Goal: Task Accomplishment & Management: Use online tool/utility

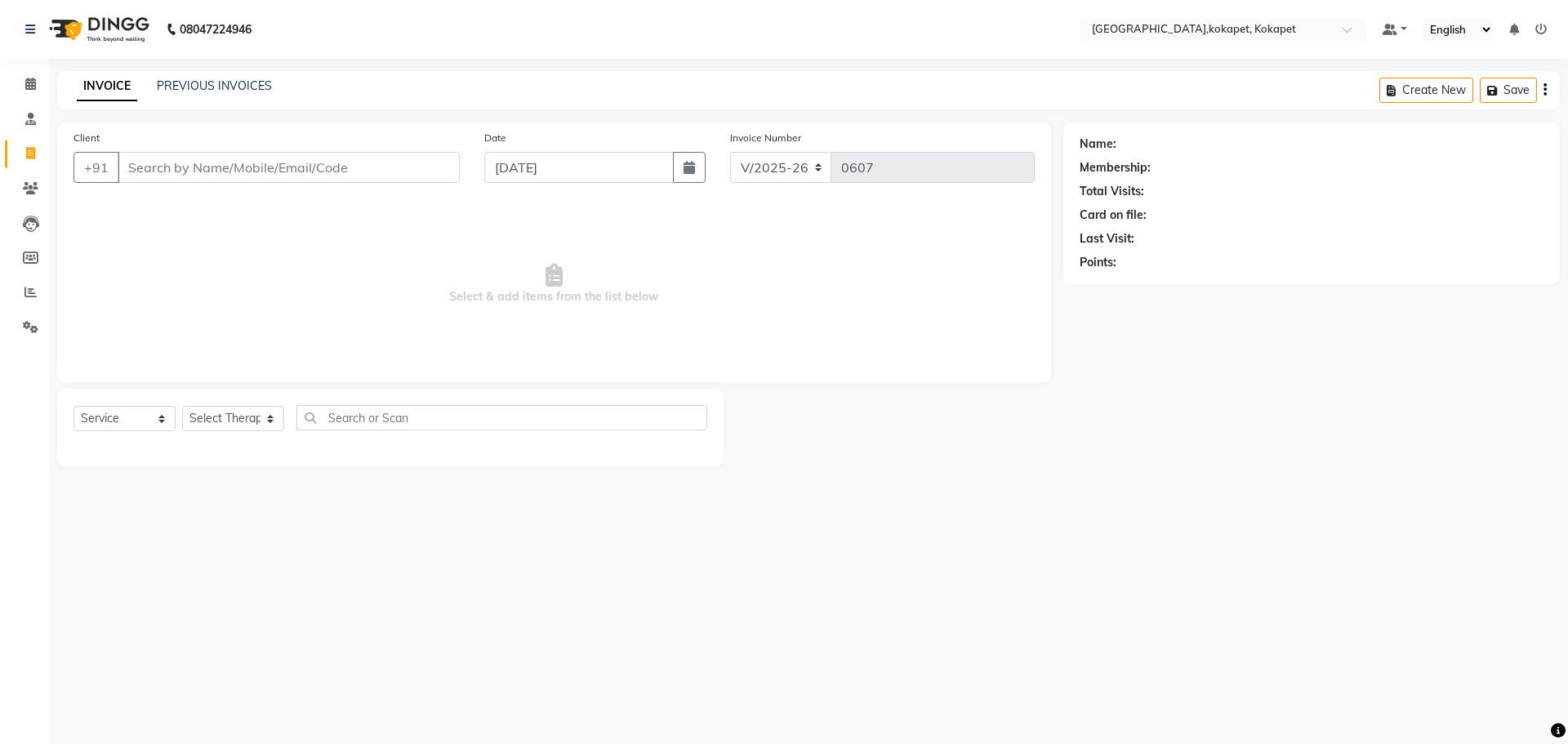
select select "5849"
select select "service"
click at [143, 164] on input "Client" at bounding box center [288, 167] width 342 height 31
type input "8179368332"
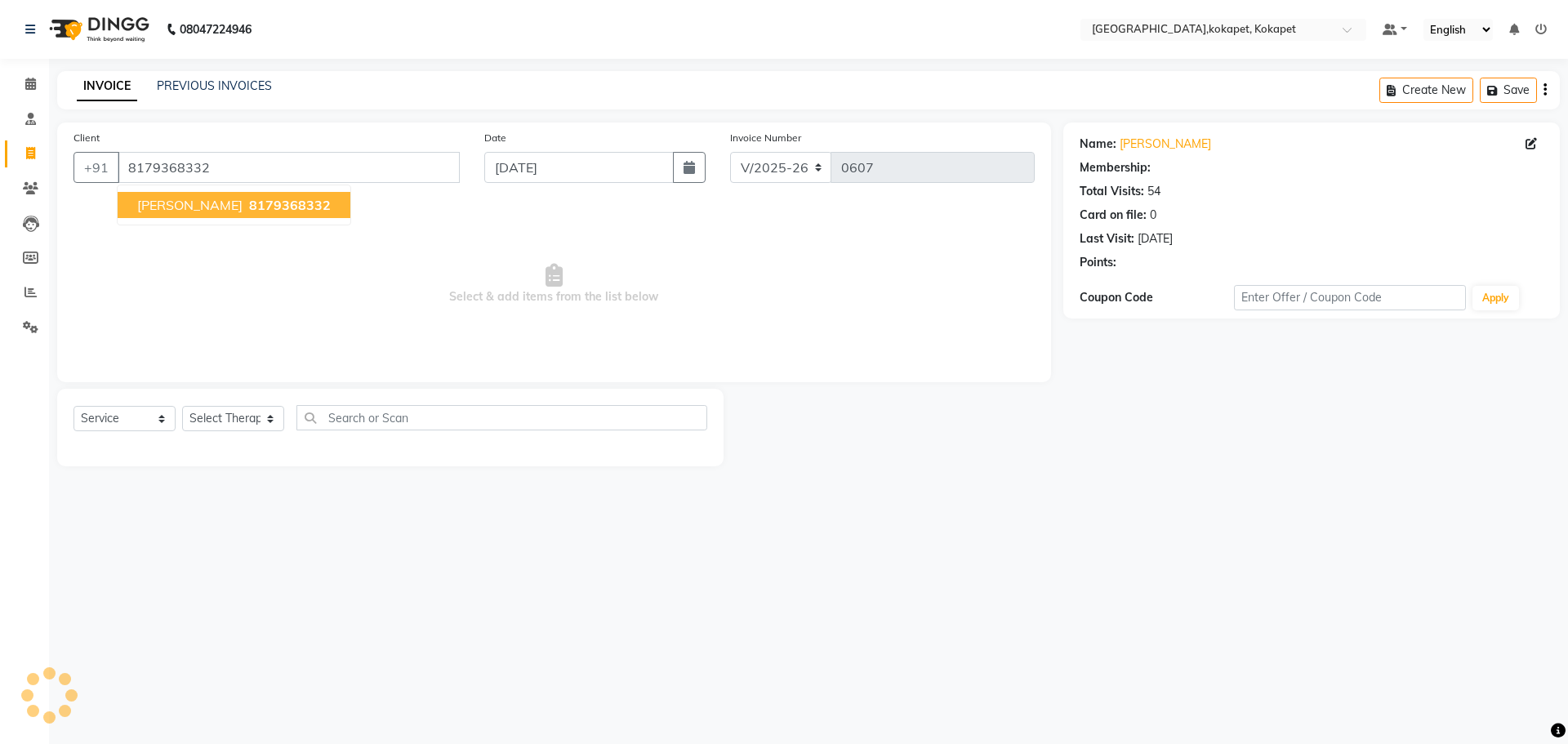
select select "1: Object"
click at [197, 212] on ngb-typeahead-window "[PERSON_NAME] 8179368332" at bounding box center [234, 205] width 235 height 41
click at [245, 212] on ngb-highlight "8179368332" at bounding box center [288, 204] width 85 height 16
select select "1: Object"
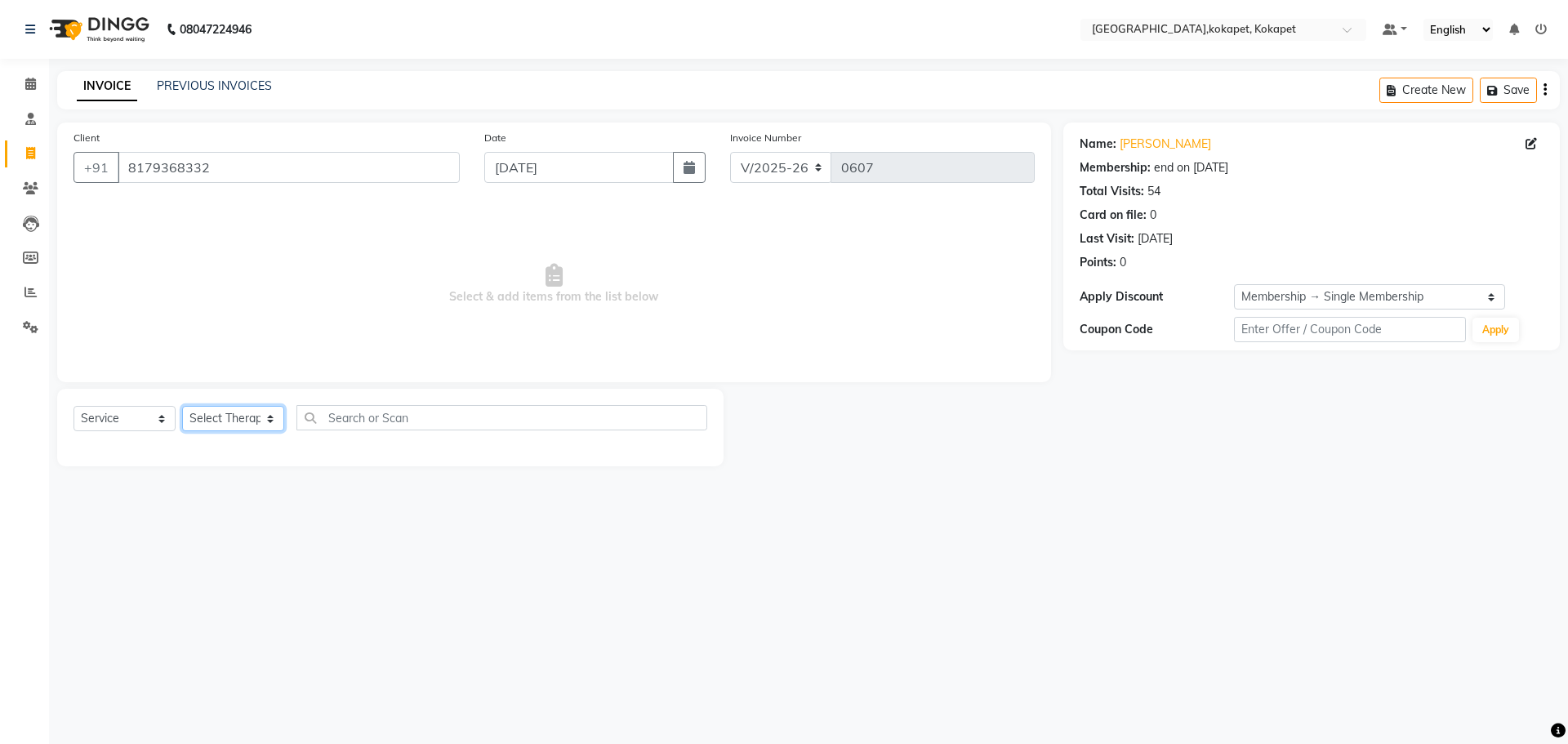
click at [240, 416] on select "Select Therapist [PERSON_NAME] Keerthi Kiran Kralohrii [PERSON_NAME] Marine Moh…" at bounding box center [233, 419] width 102 height 25
select select "40928"
click at [182, 406] on select "Select Therapist [PERSON_NAME] Keerthi Kiran Kralohrii [PERSON_NAME] Marine Moh…" at bounding box center [233, 419] width 102 height 25
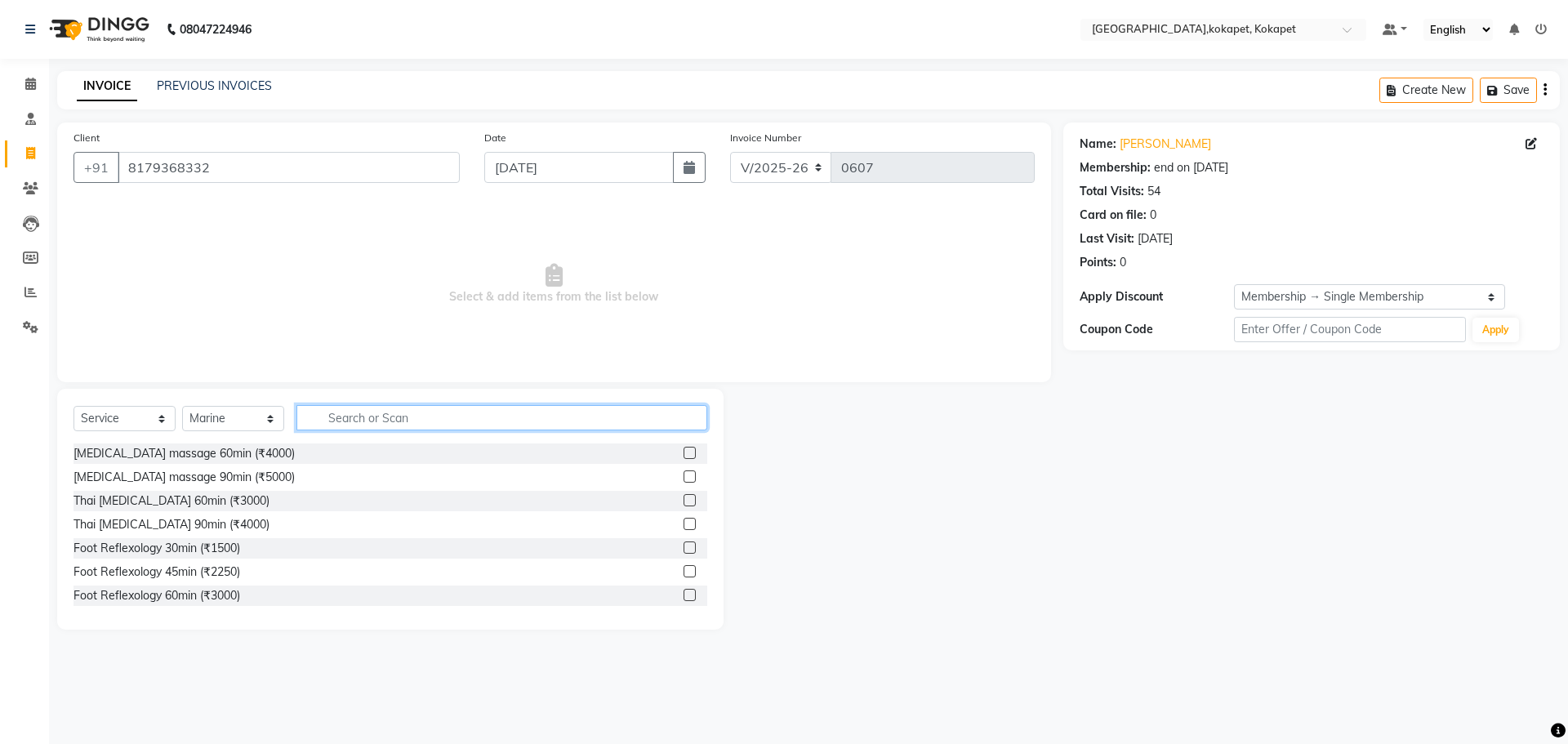
click at [401, 417] on input "text" at bounding box center [501, 418] width 411 height 25
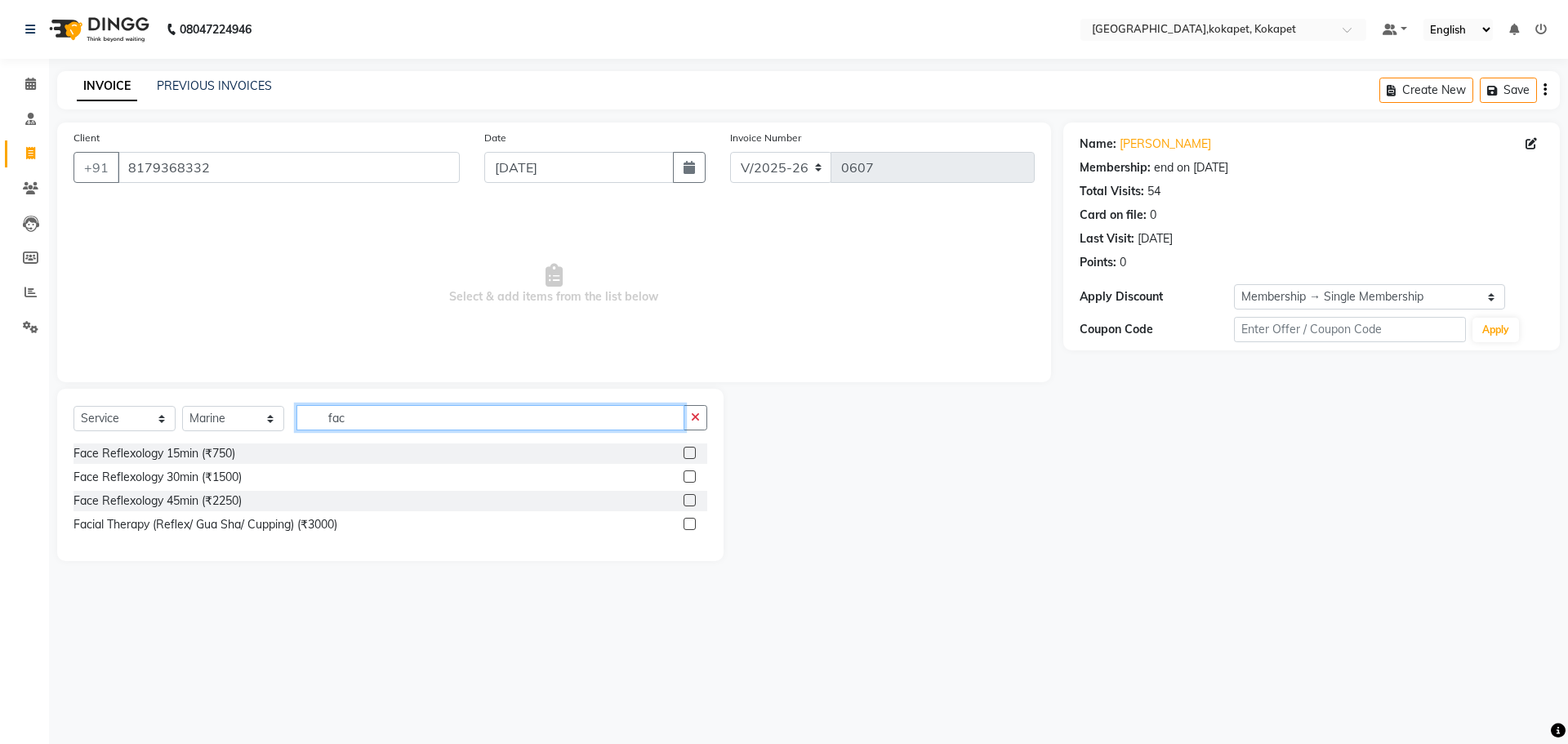
type input "fac"
click at [690, 519] on label at bounding box center [690, 524] width 12 height 12
click at [690, 519] on input "checkbox" at bounding box center [689, 524] width 11 height 11
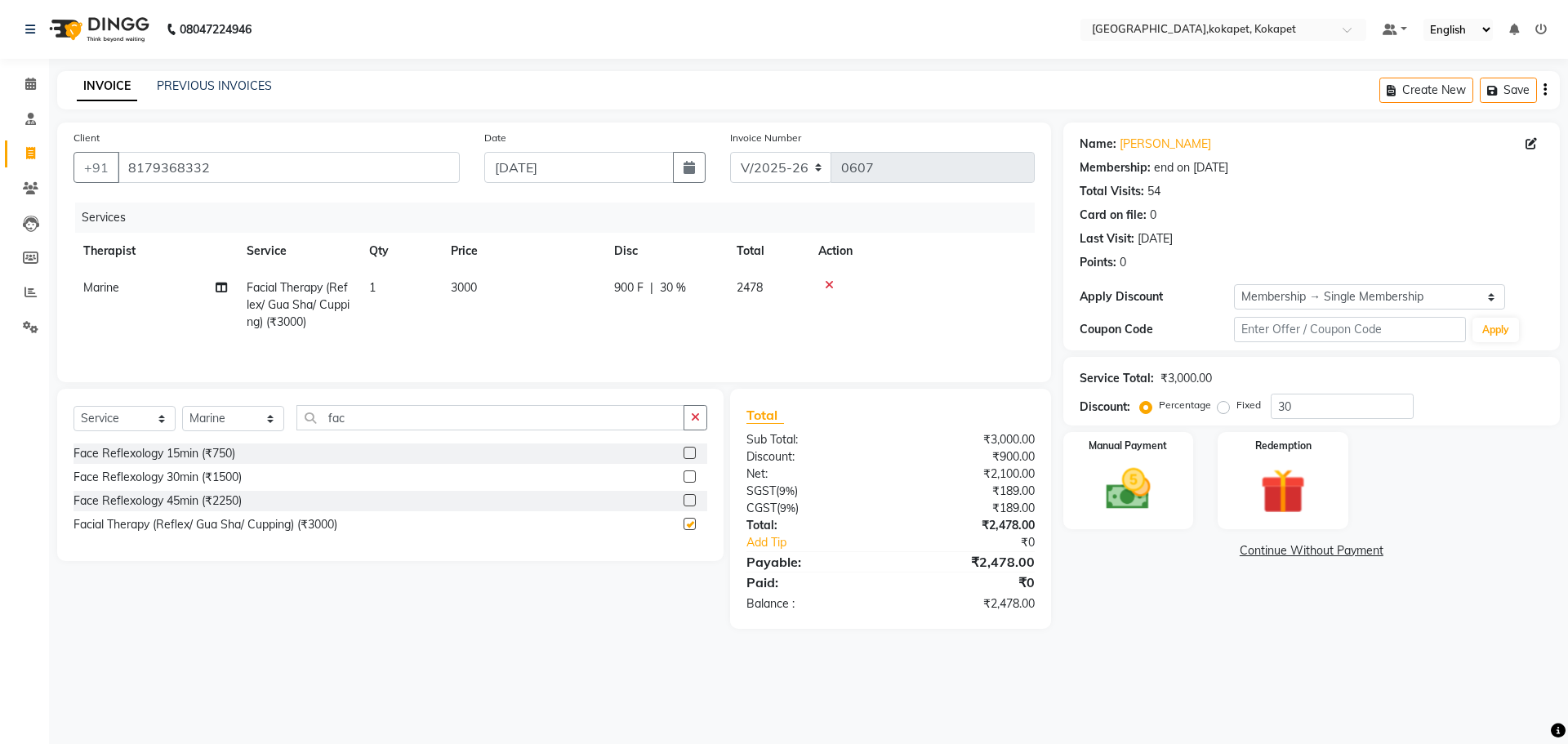
checkbox input "false"
drag, startPoint x: 1095, startPoint y: 441, endPoint x: 1107, endPoint y: 444, distance: 12.4
click at [1100, 443] on label "Manual Payment" at bounding box center [1128, 444] width 82 height 15
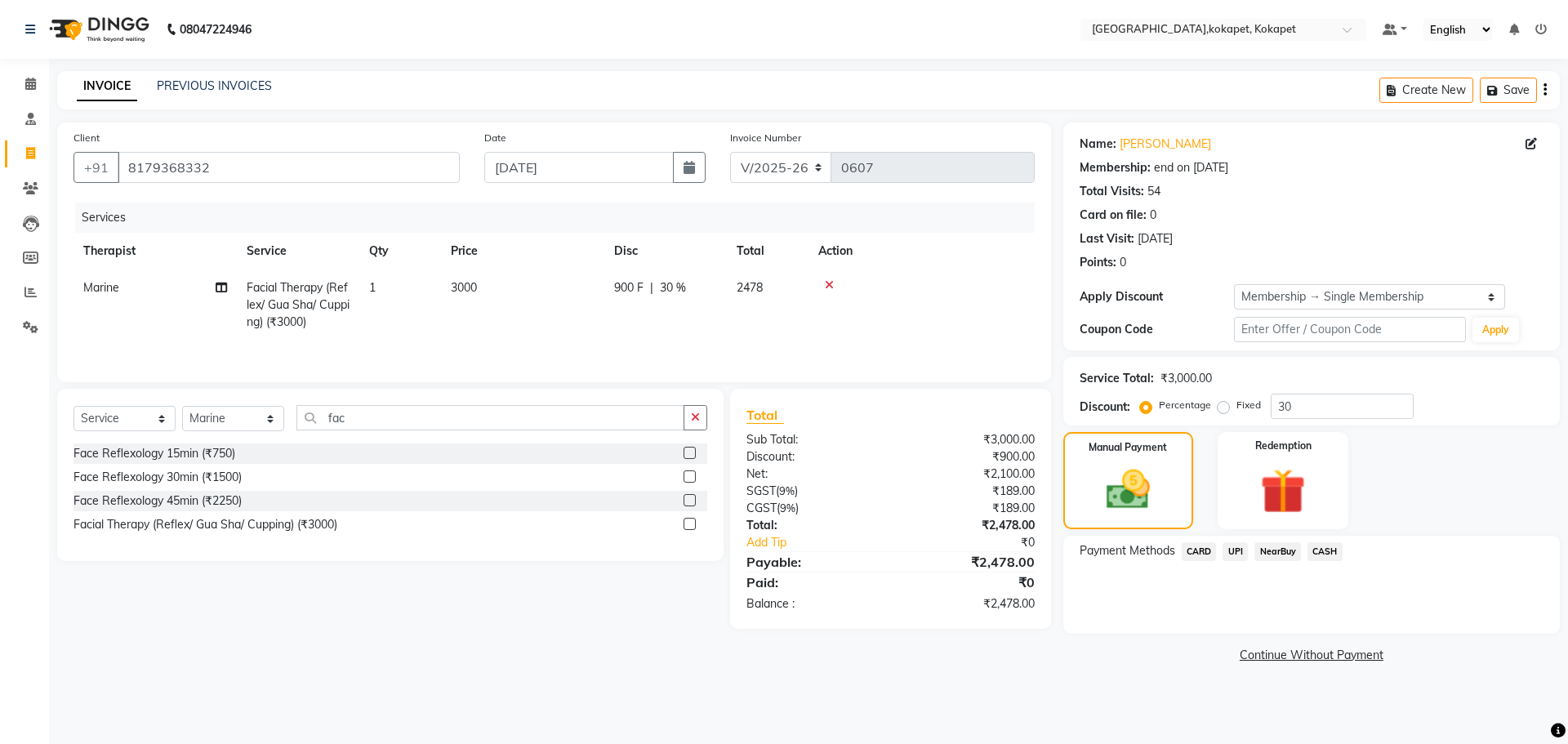
drag, startPoint x: 1235, startPoint y: 549, endPoint x: 1205, endPoint y: 550, distance: 30.0
click at [1231, 550] on span "UPI" at bounding box center [1235, 551] width 25 height 19
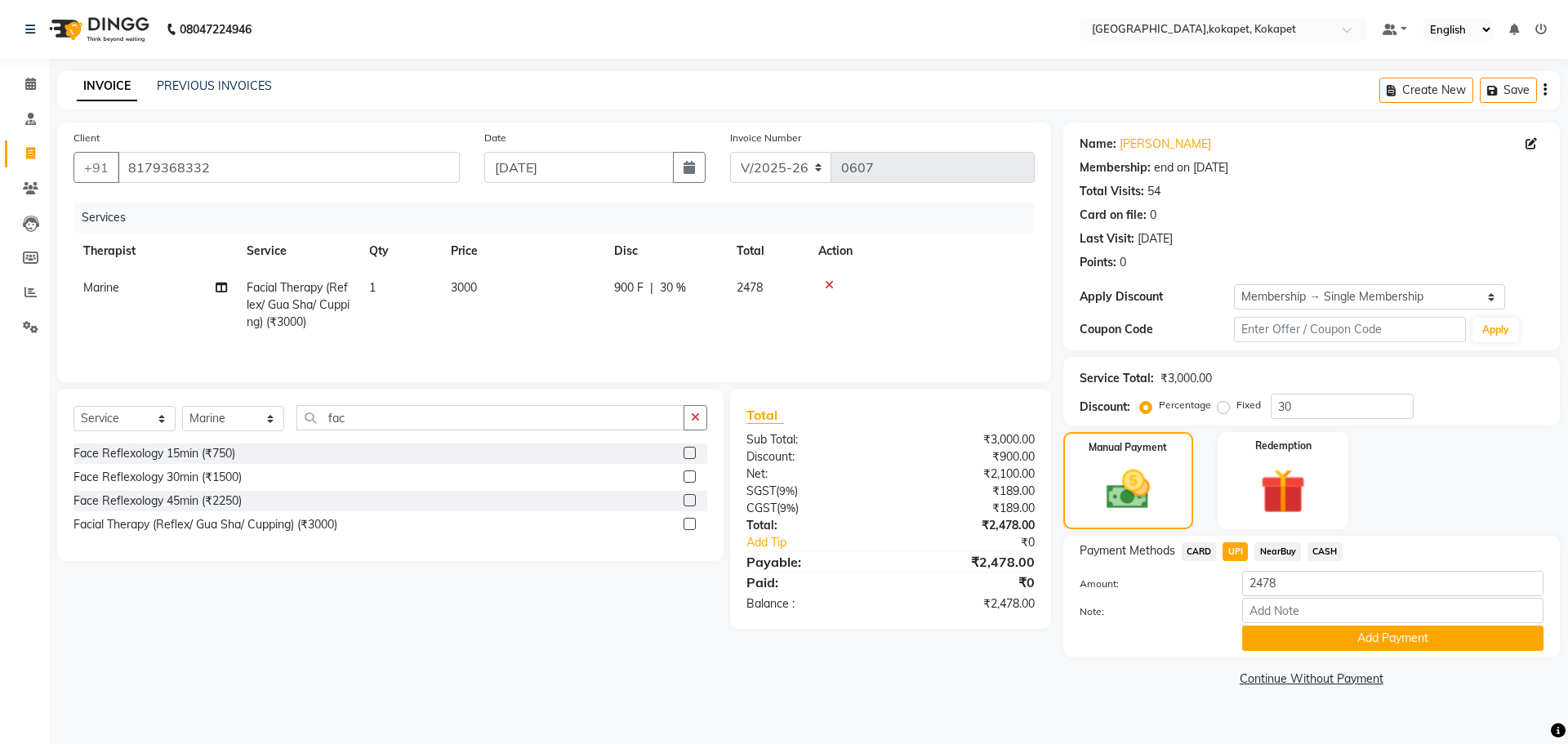
click at [1196, 555] on span "CARD" at bounding box center [1198, 551] width 35 height 19
click at [1338, 635] on button "Add Payment" at bounding box center [1392, 638] width 301 height 25
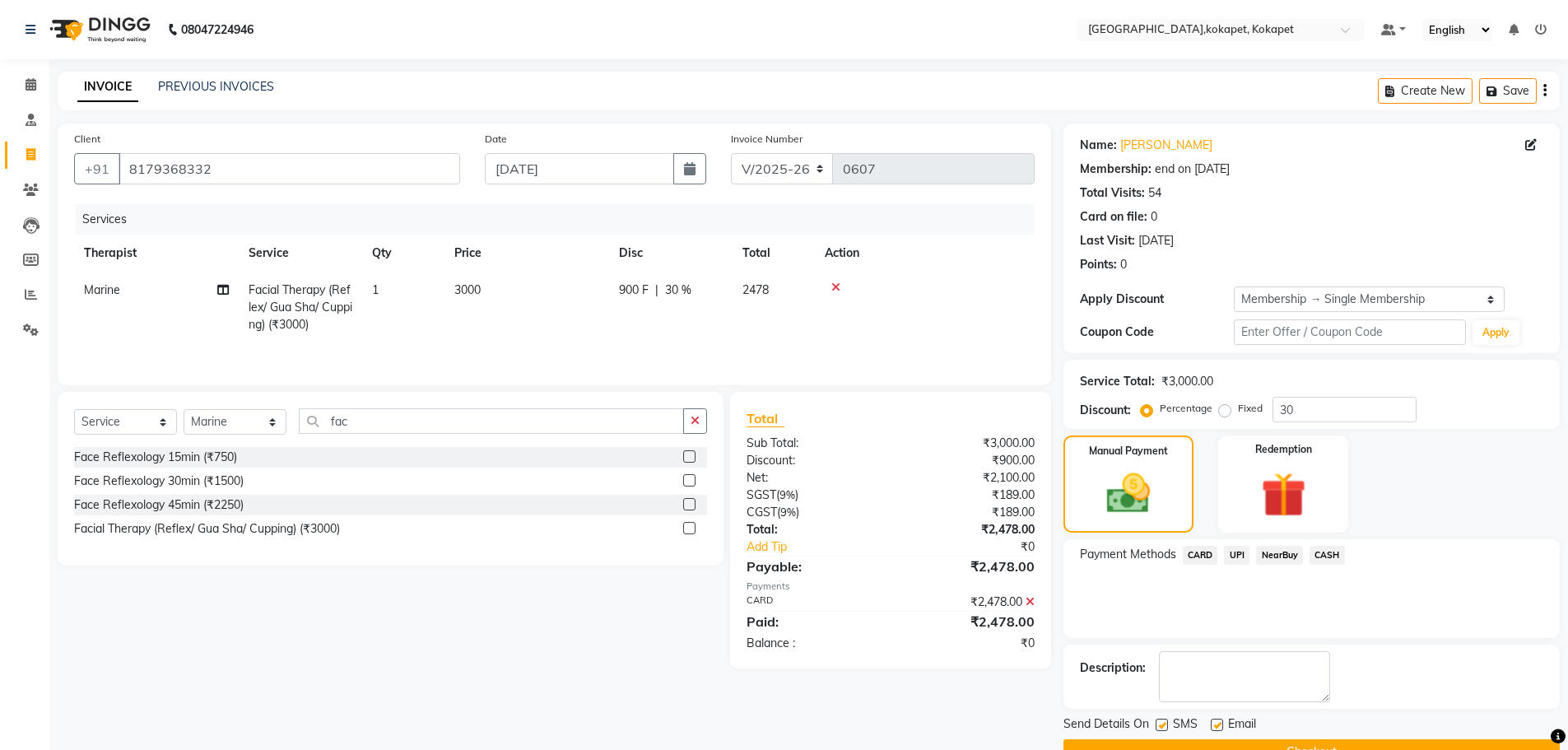
click at [1322, 739] on button "Checkout" at bounding box center [1312, 752] width 496 height 25
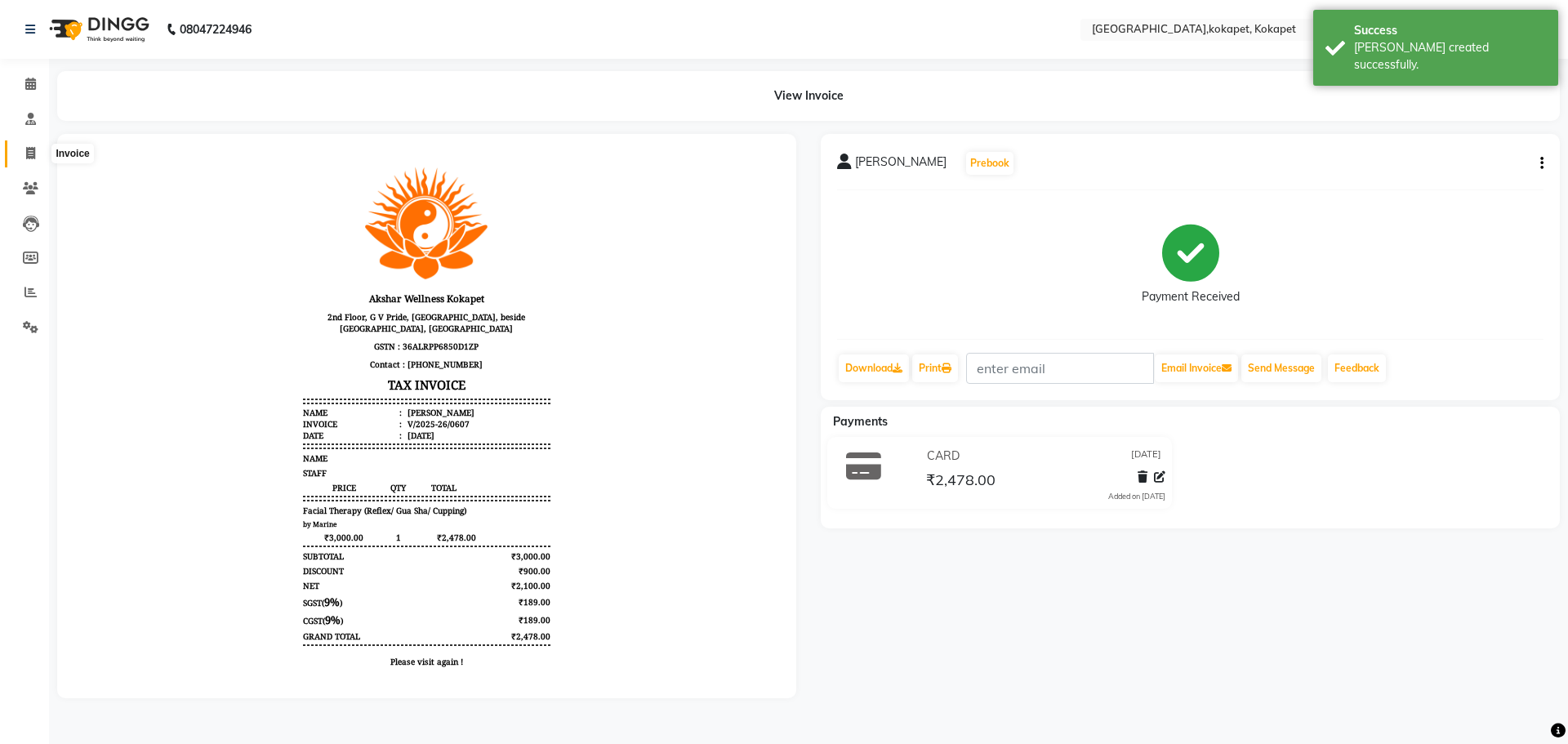
click at [37, 153] on span at bounding box center [30, 154] width 28 height 19
select select "service"
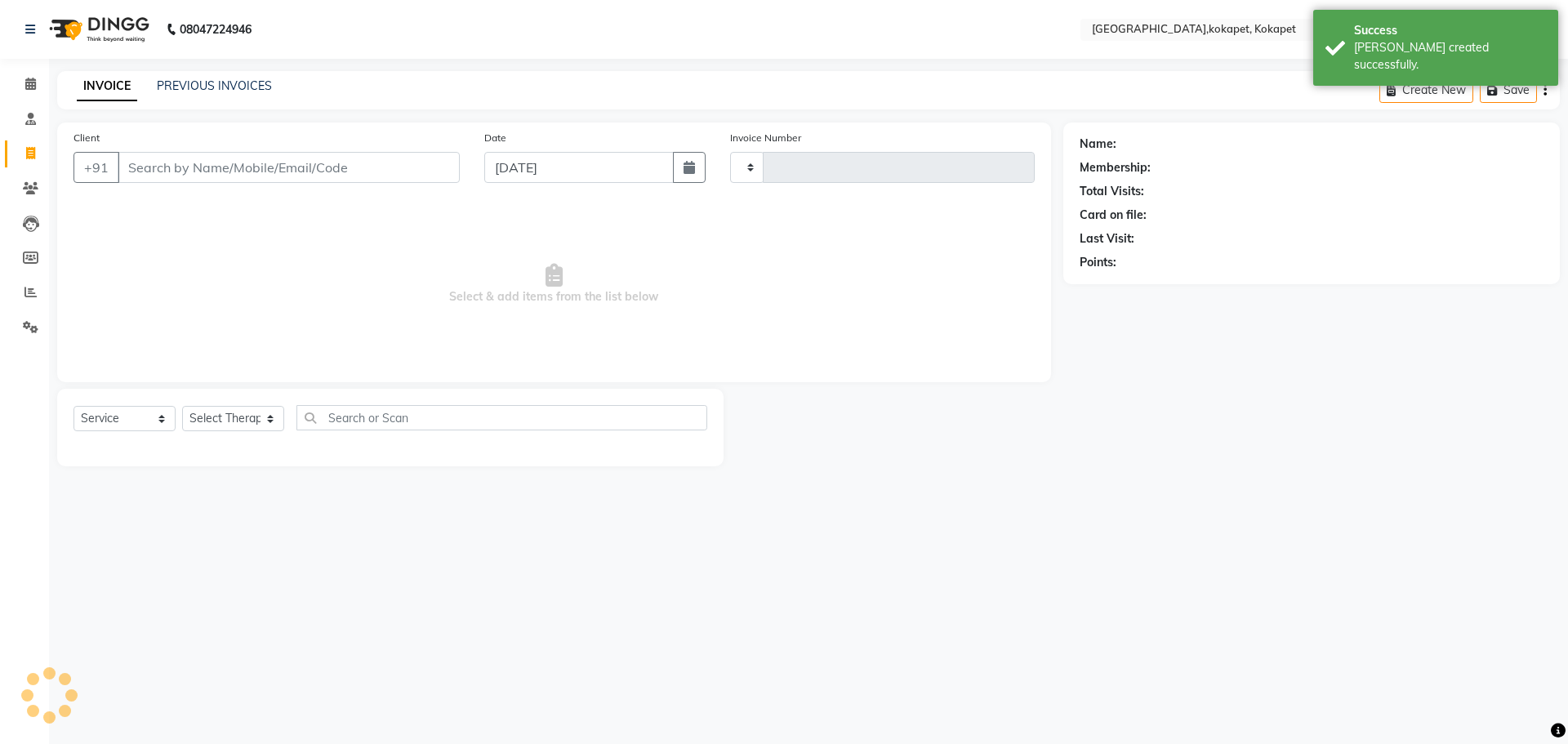
type input "0608"
select select "5849"
click at [231, 86] on link "PREVIOUS INVOICES" at bounding box center [214, 85] width 116 height 15
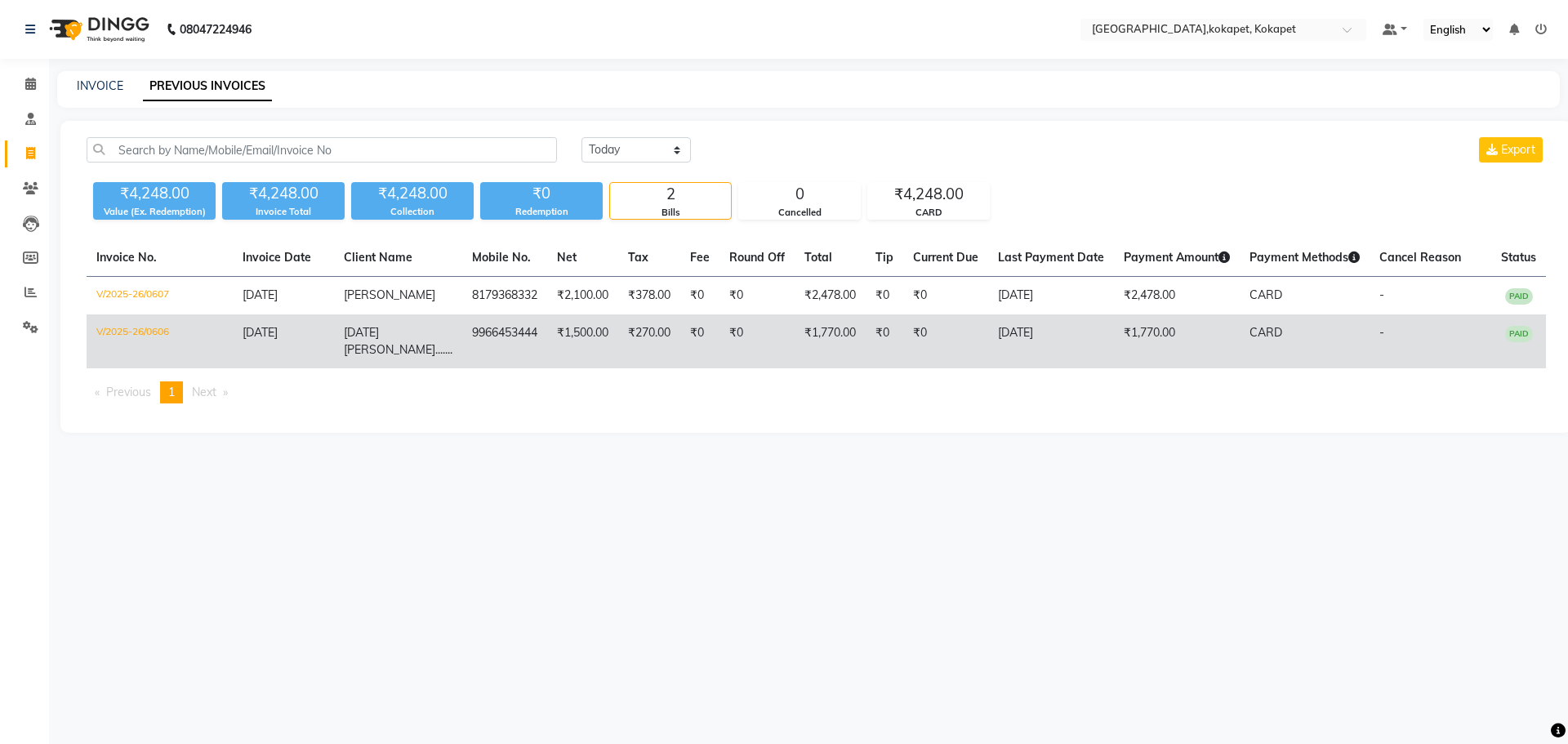
click at [413, 342] on span "[PERSON_NAME]......." at bounding box center [398, 349] width 108 height 15
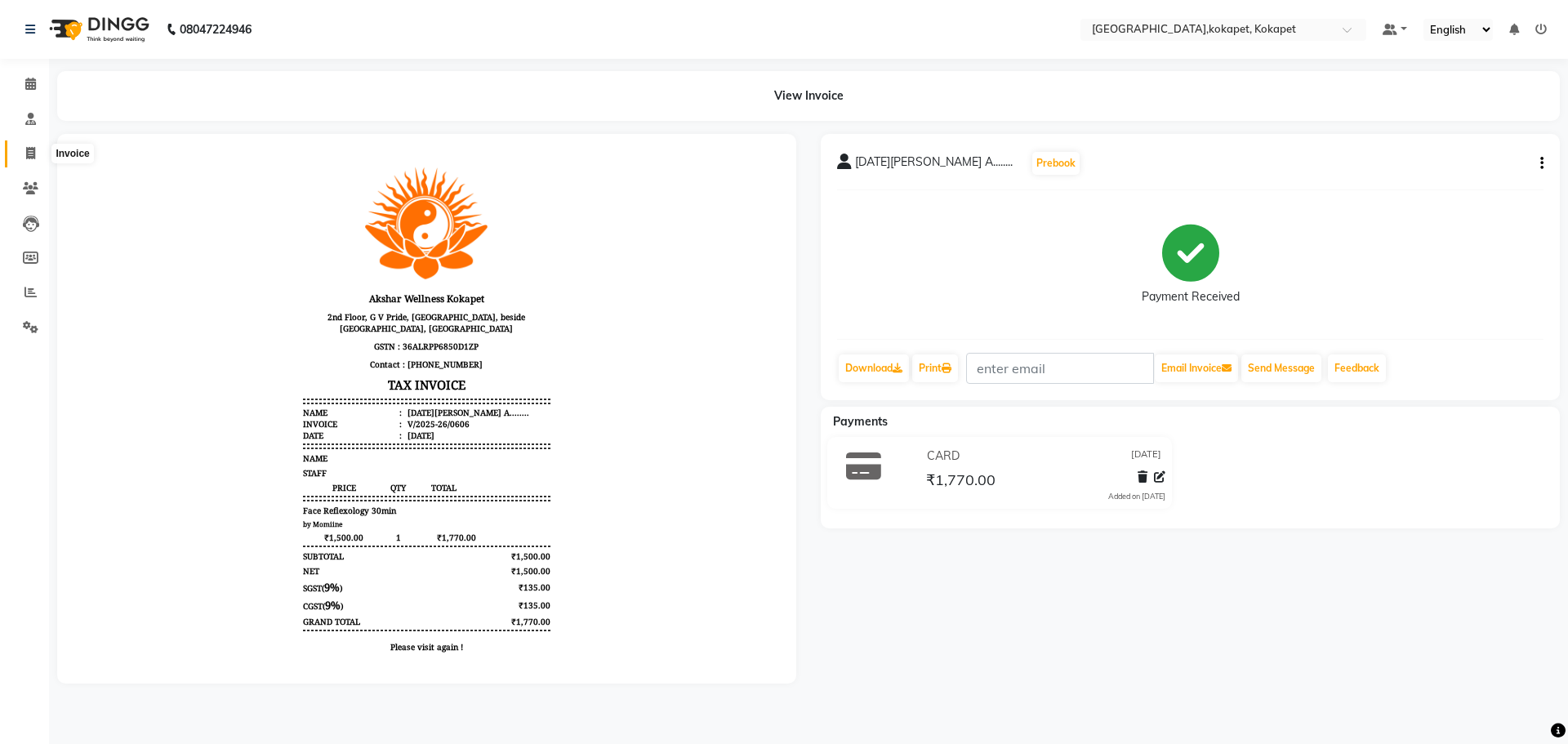
click at [41, 153] on span at bounding box center [30, 154] width 28 height 19
select select "5849"
select select "service"
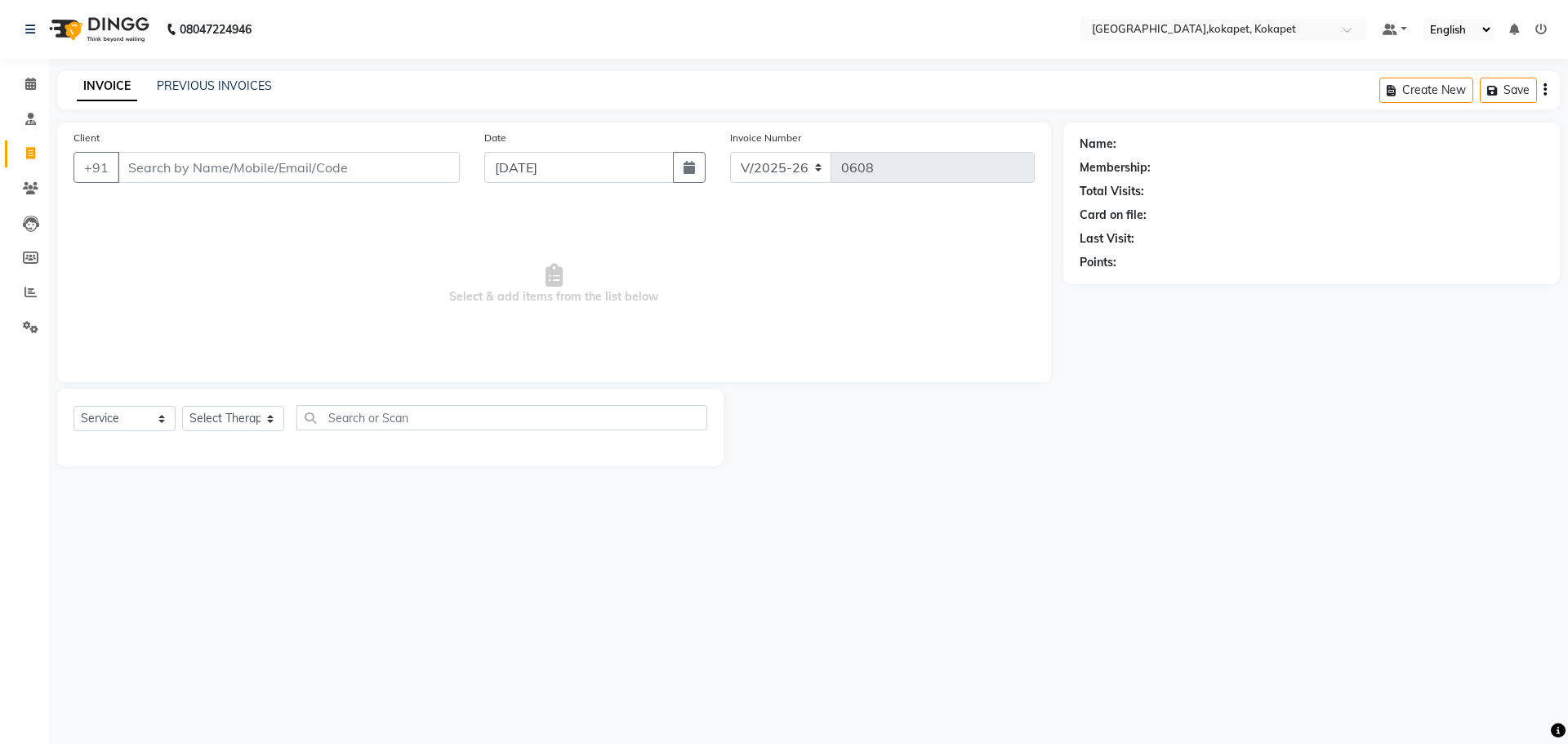
click at [187, 174] on input "Client" at bounding box center [288, 167] width 342 height 31
